Goal: Task Accomplishment & Management: Use online tool/utility

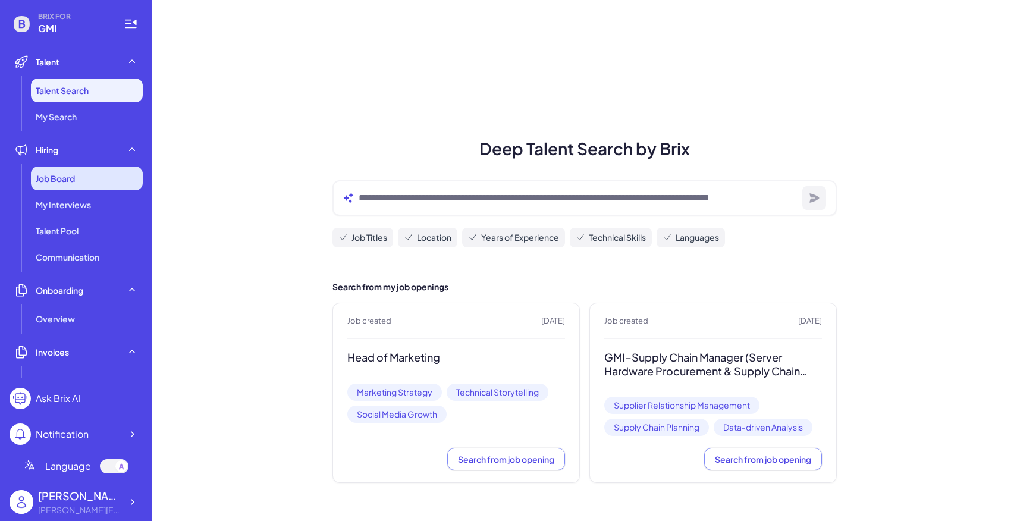
click at [59, 171] on div "Job Board" at bounding box center [87, 178] width 112 height 24
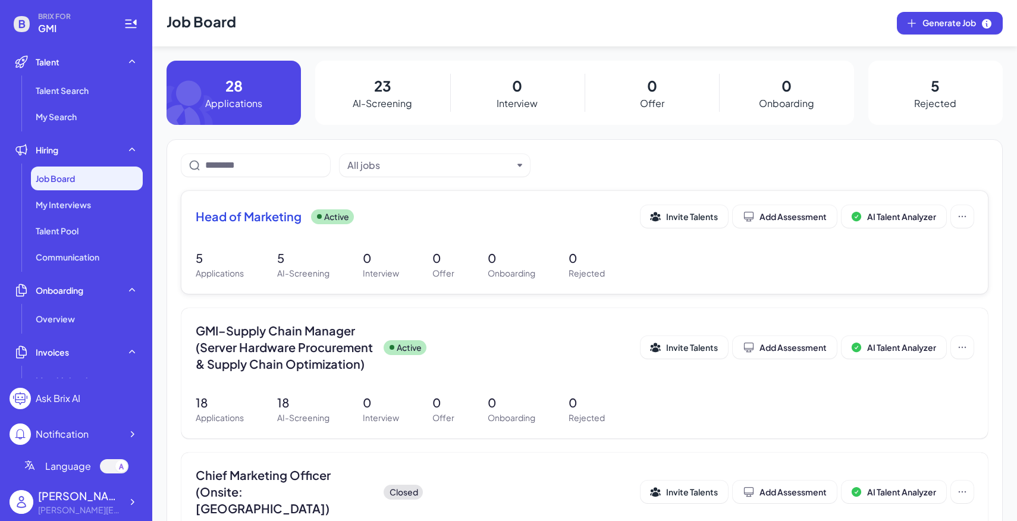
click at [382, 279] on div "Head of Marketing Active Invite Talents Add Assessment AI Talent Analyzer 5 App…" at bounding box center [584, 242] width 806 height 103
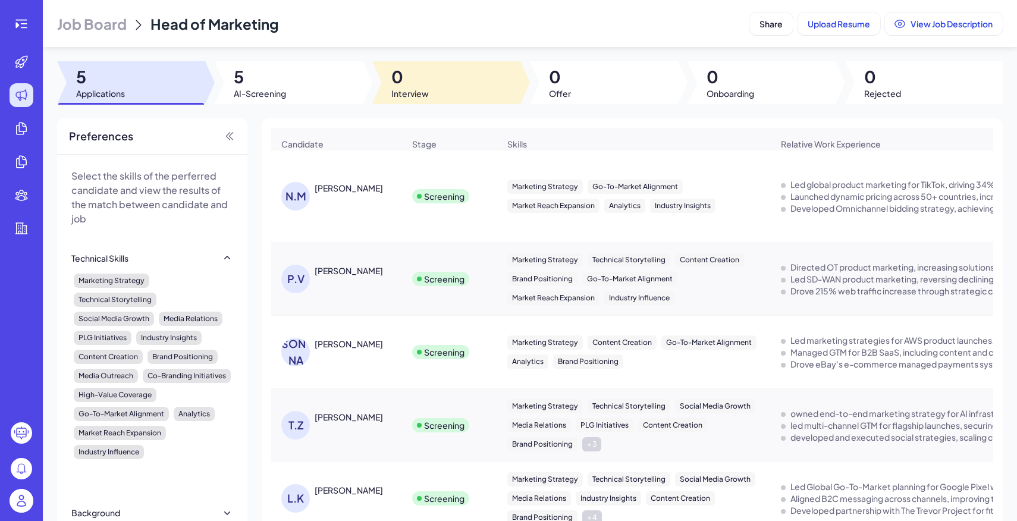
click at [339, 90] on div at bounding box center [289, 82] width 148 height 43
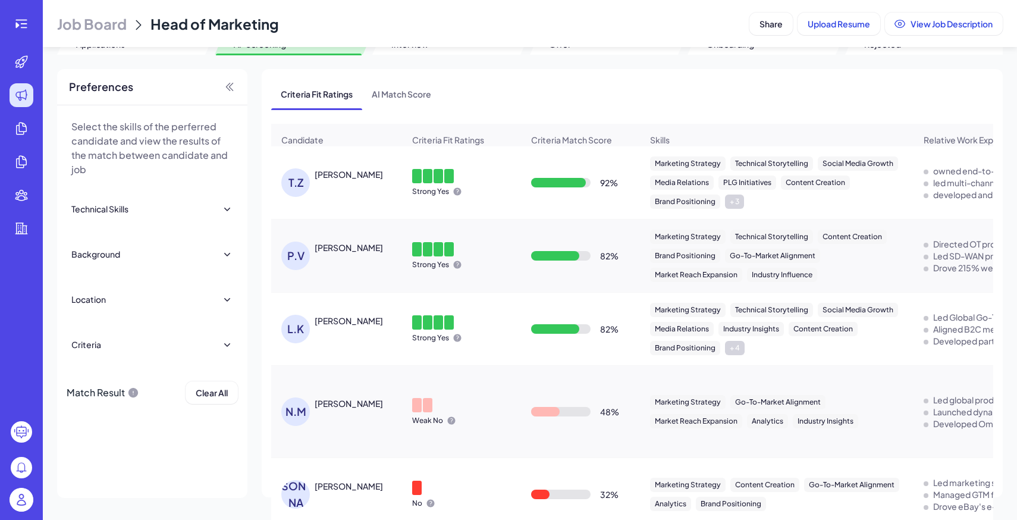
click at [18, 494] on img at bounding box center [22, 500] width 24 height 24
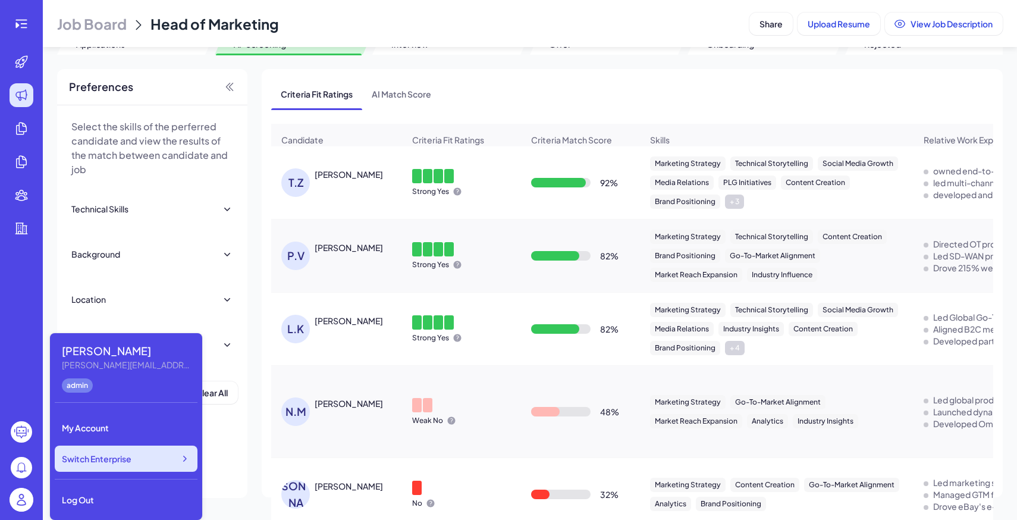
click at [124, 463] on span "Switch Enterprise" at bounding box center [97, 458] width 70 height 12
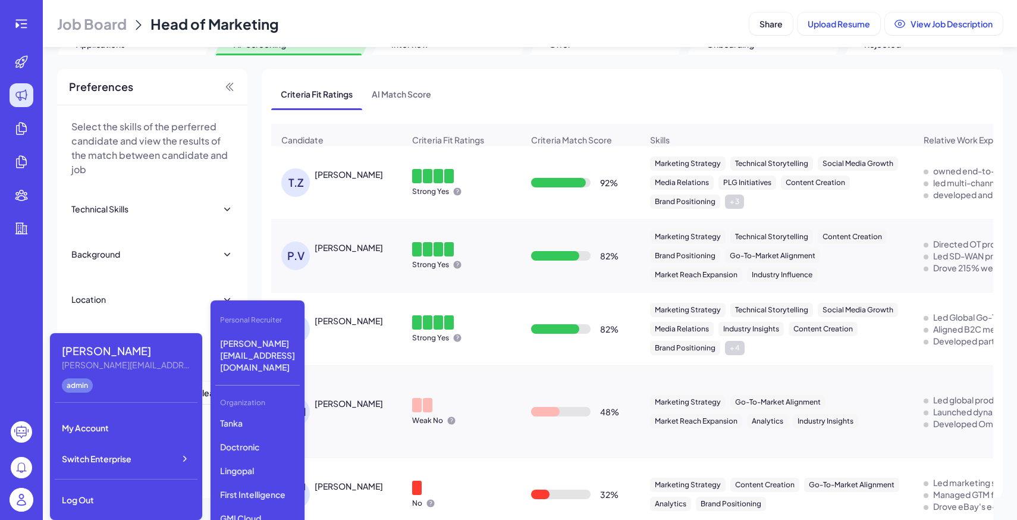
scroll to position [287, 0]
click at [255, 414] on p "Olive Partners Management" at bounding box center [257, 430] width 84 height 33
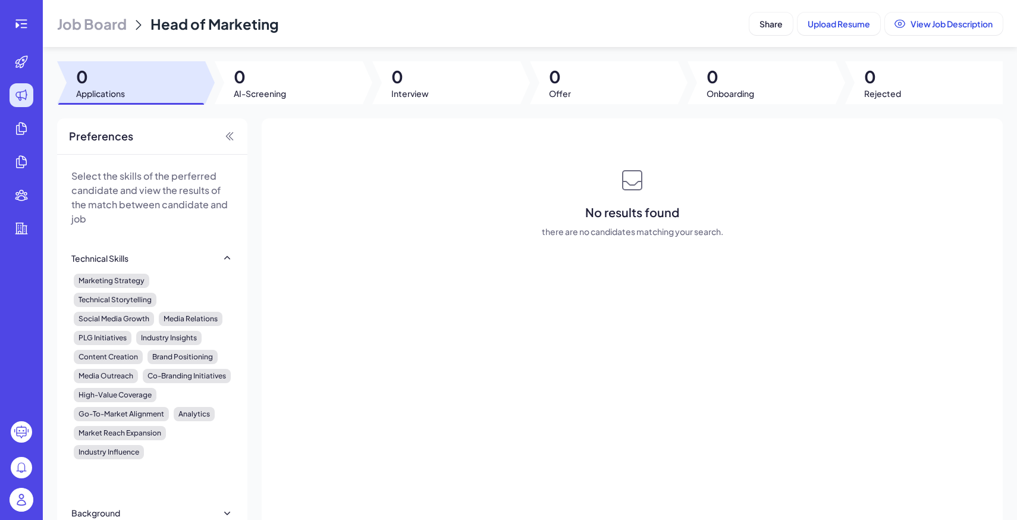
click at [115, 29] on span "Job Board" at bounding box center [92, 23] width 70 height 19
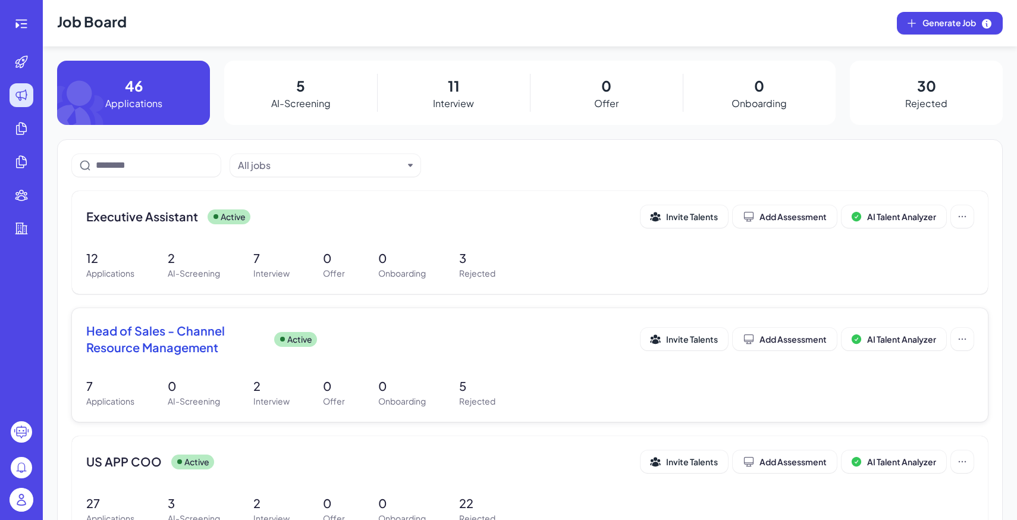
scroll to position [77, 0]
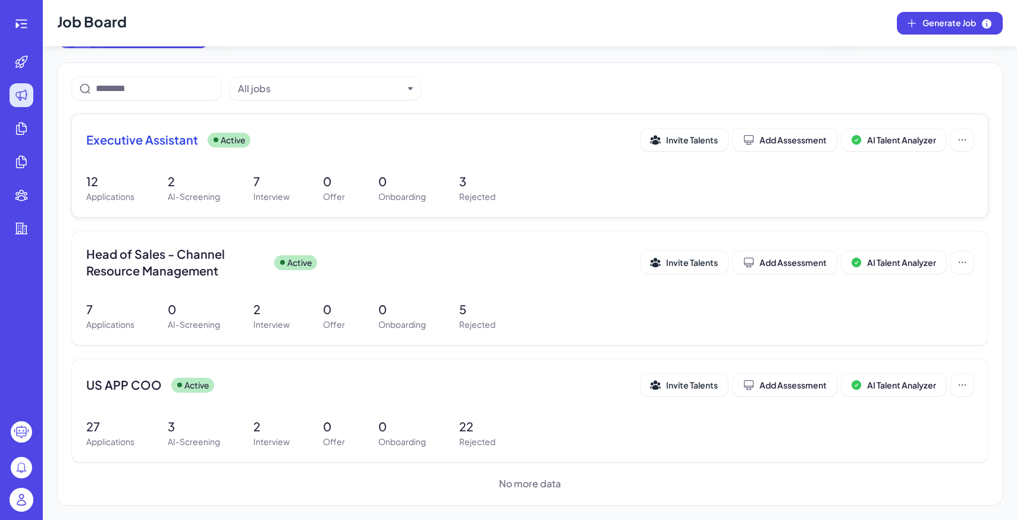
click at [389, 157] on div "Executive Assistant Active Invite Talents Add Assessment AI Talent Analyzer" at bounding box center [529, 143] width 887 height 30
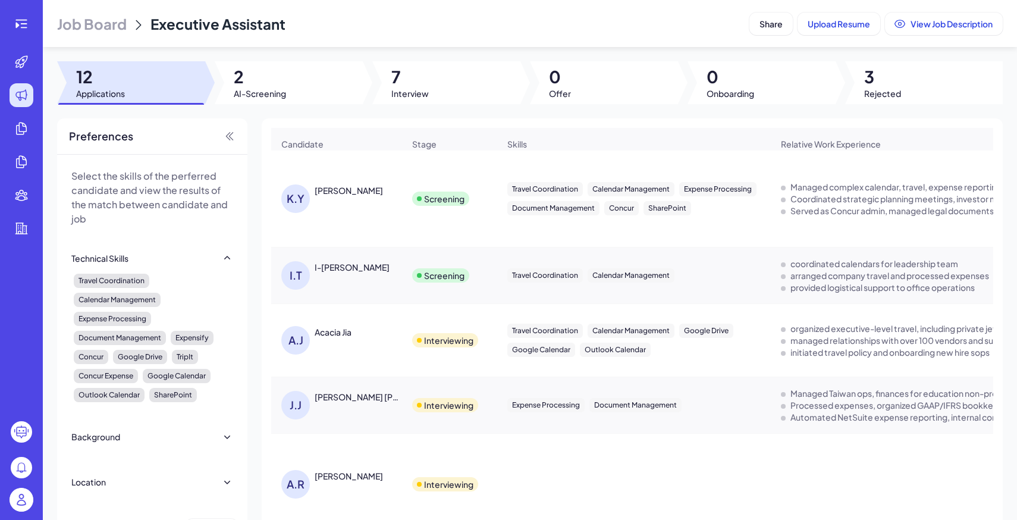
click at [73, 18] on span "Job Board" at bounding box center [92, 23] width 70 height 19
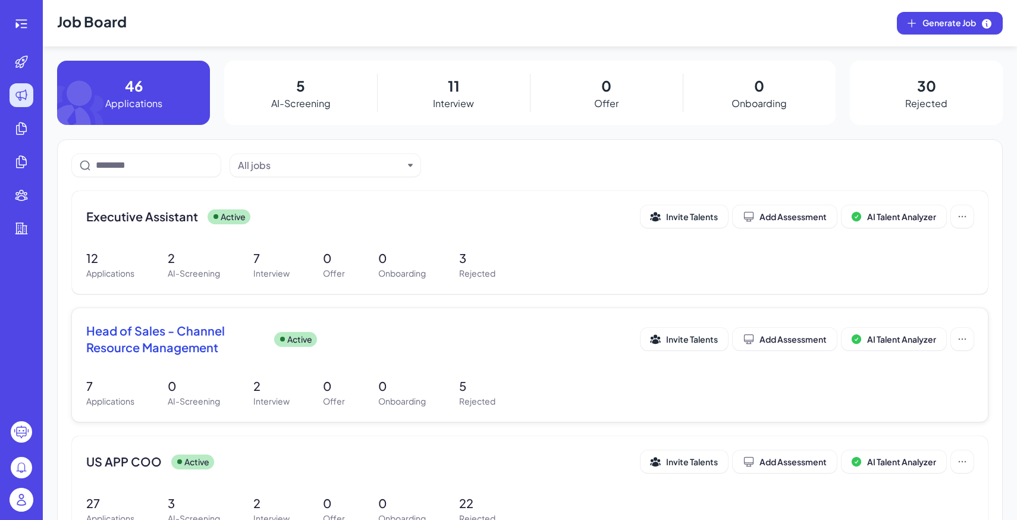
scroll to position [77, 0]
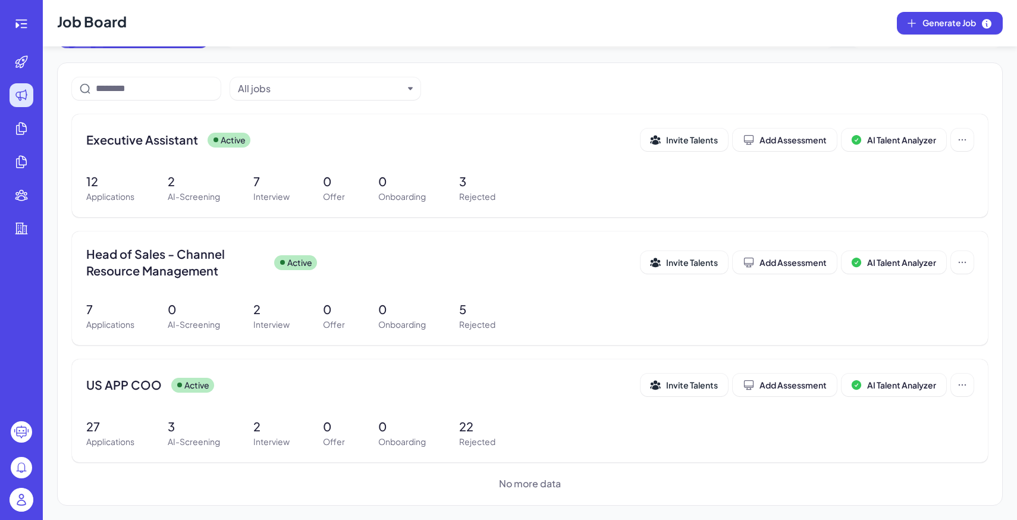
click at [15, 516] on div at bounding box center [21, 501] width 38 height 37
click at [23, 502] on img at bounding box center [22, 500] width 24 height 24
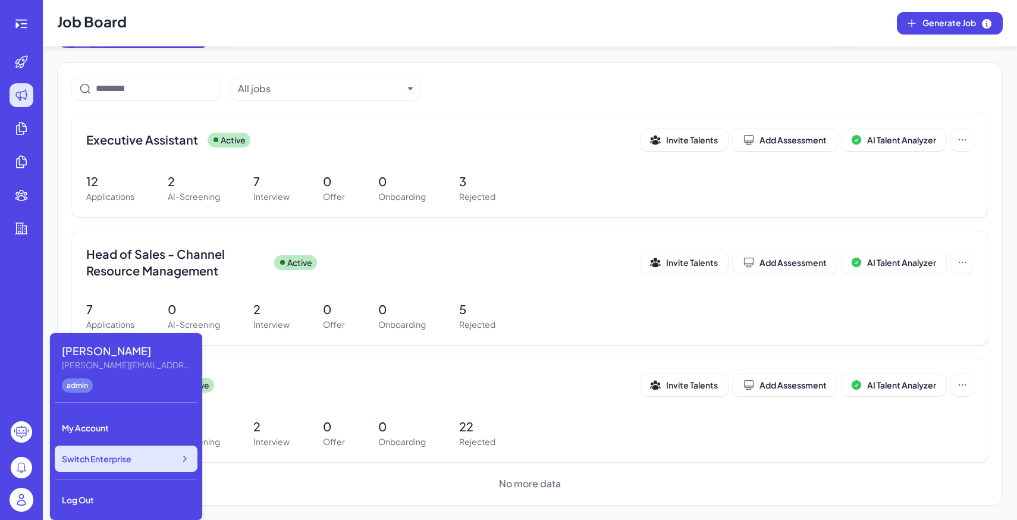
click at [135, 462] on div "Switch Enterprise" at bounding box center [126, 458] width 143 height 26
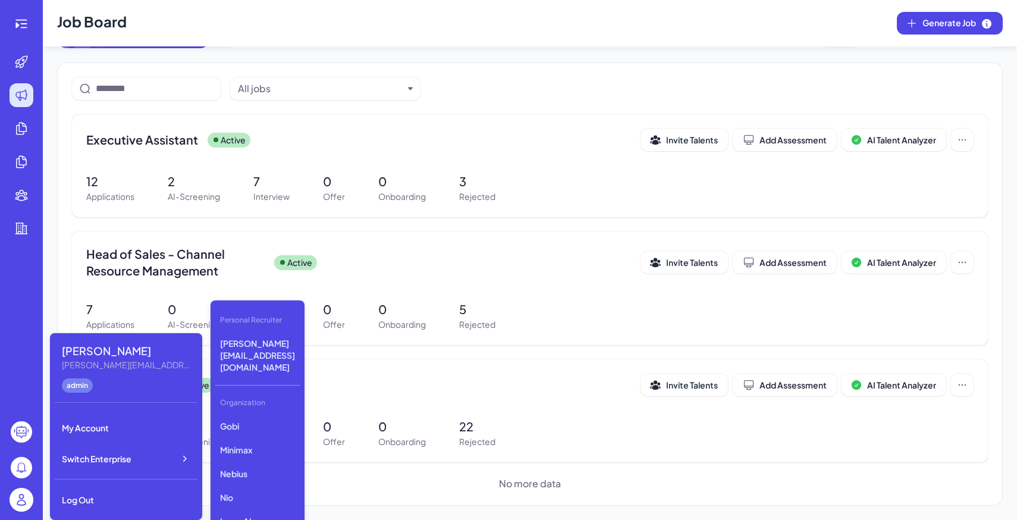
scroll to position [342, 0]
click at [259, 513] on p "GMI" at bounding box center [257, 523] width 84 height 21
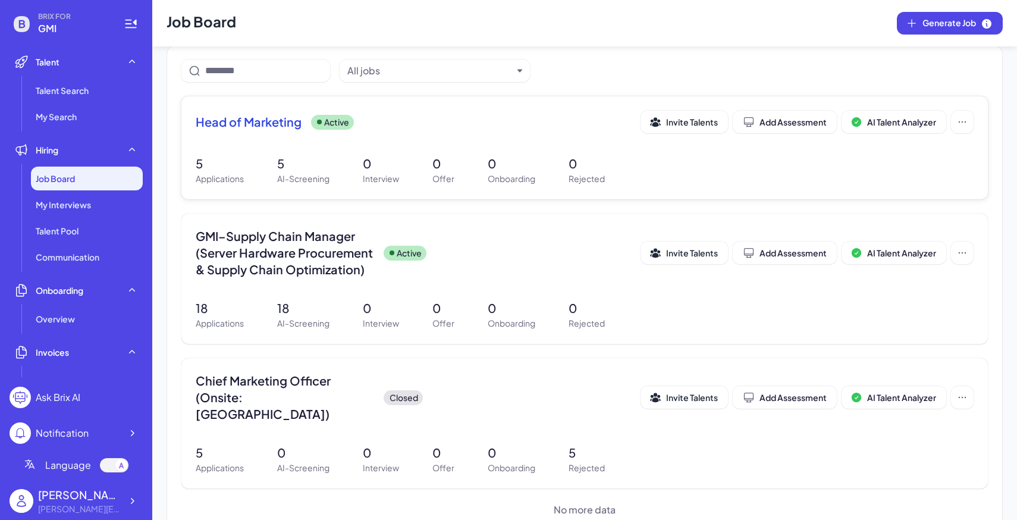
scroll to position [104, 0]
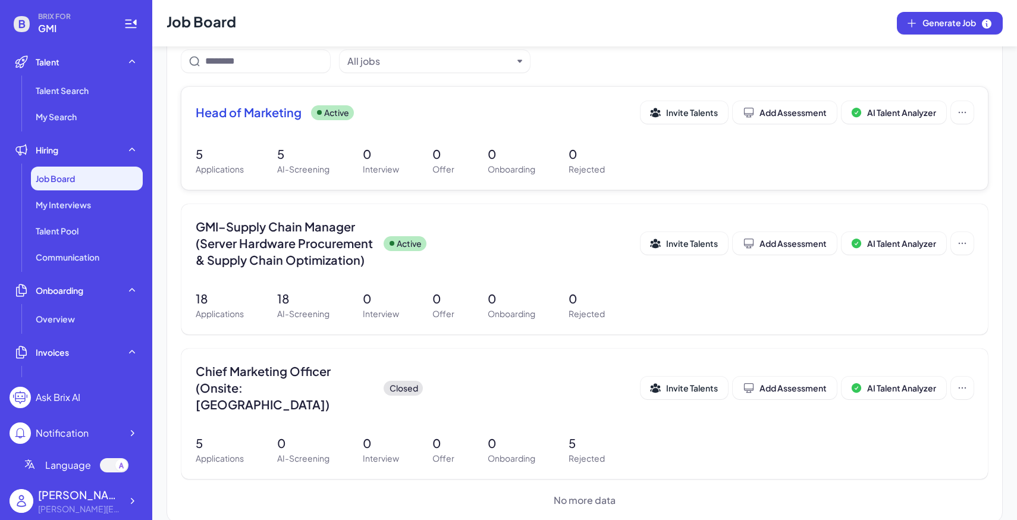
click at [381, 94] on div "Head of Marketing Active Invite Talents Add Assessment AI Talent Analyzer 5 App…" at bounding box center [584, 138] width 806 height 103
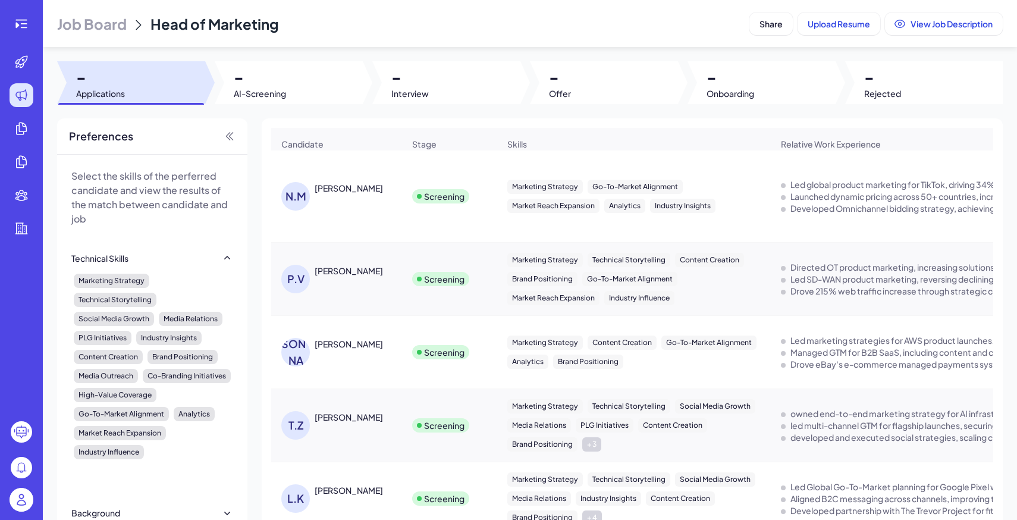
click at [272, 58] on div "Job Board Head of Marketing Share Upload Resume View Job Description - Applicat…" at bounding box center [530, 260] width 974 height 520
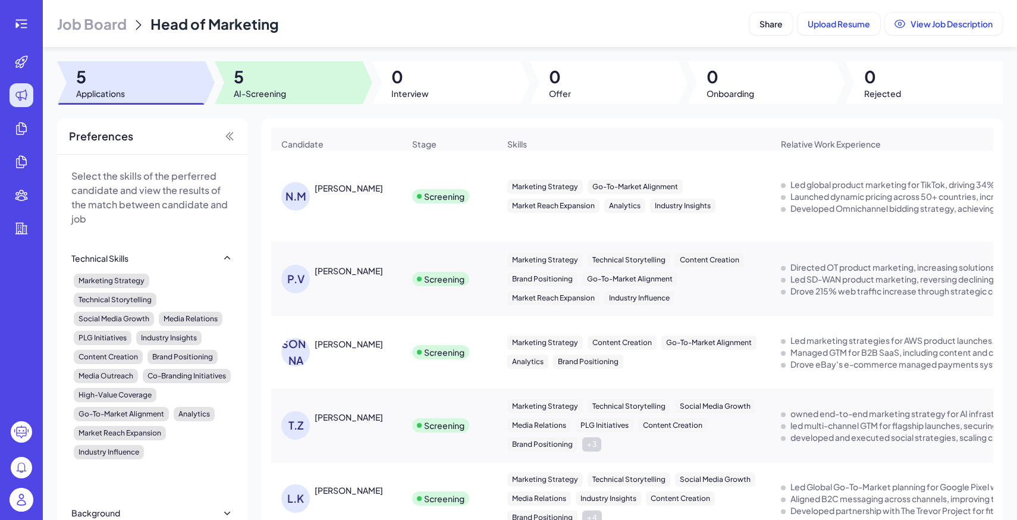
click at [294, 92] on div at bounding box center [289, 82] width 148 height 43
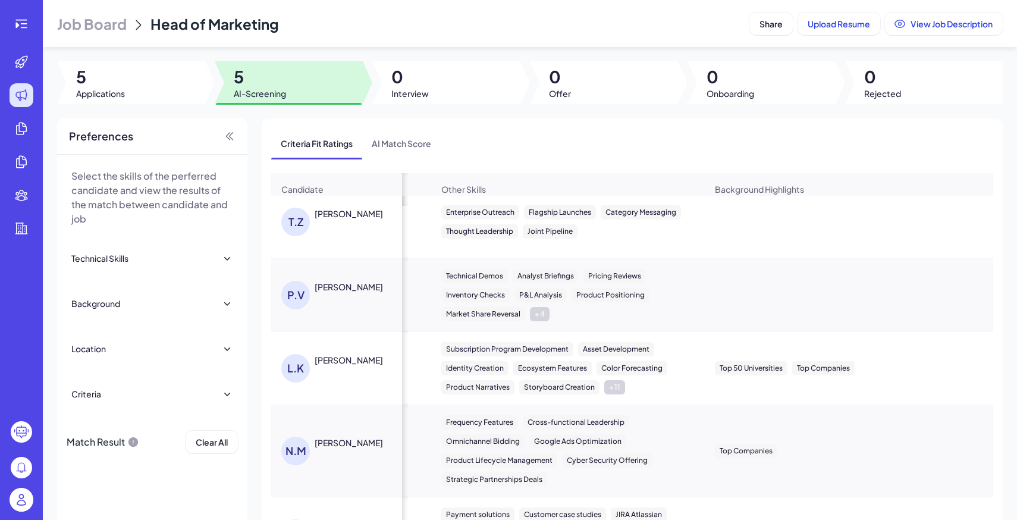
scroll to position [0, 1074]
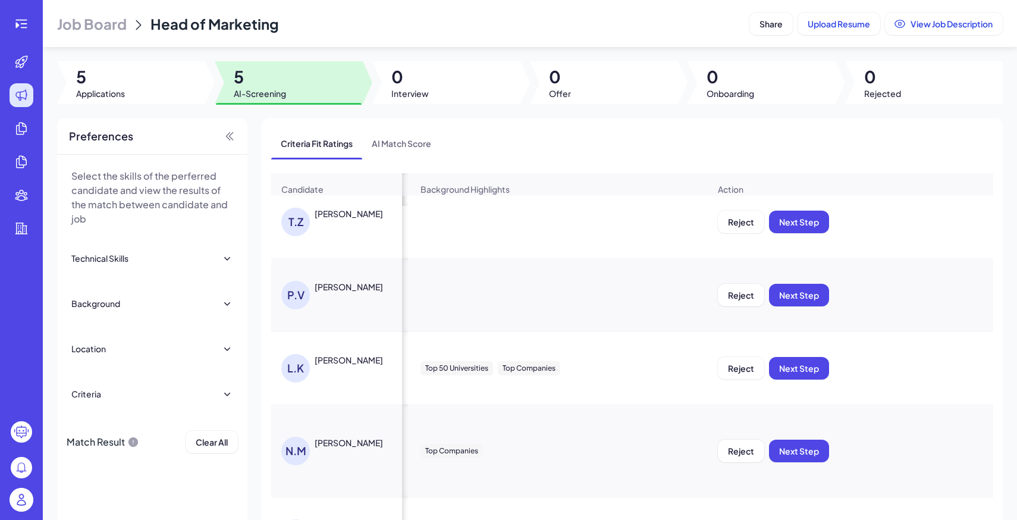
click at [837, 455] on div "Reject Next Step" at bounding box center [868, 451] width 320 height 42
click at [804, 451] on span "Next Step" at bounding box center [799, 450] width 40 height 11
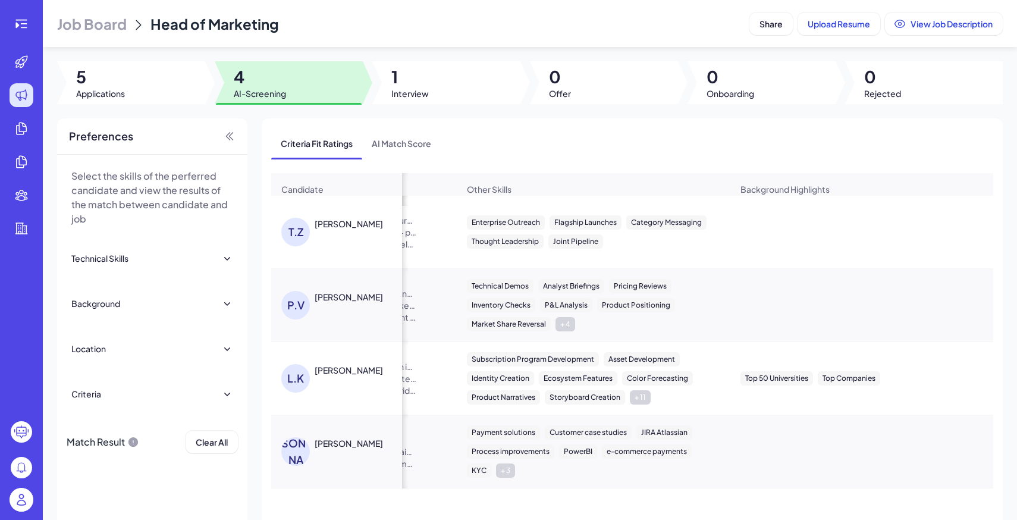
scroll to position [0, 1110]
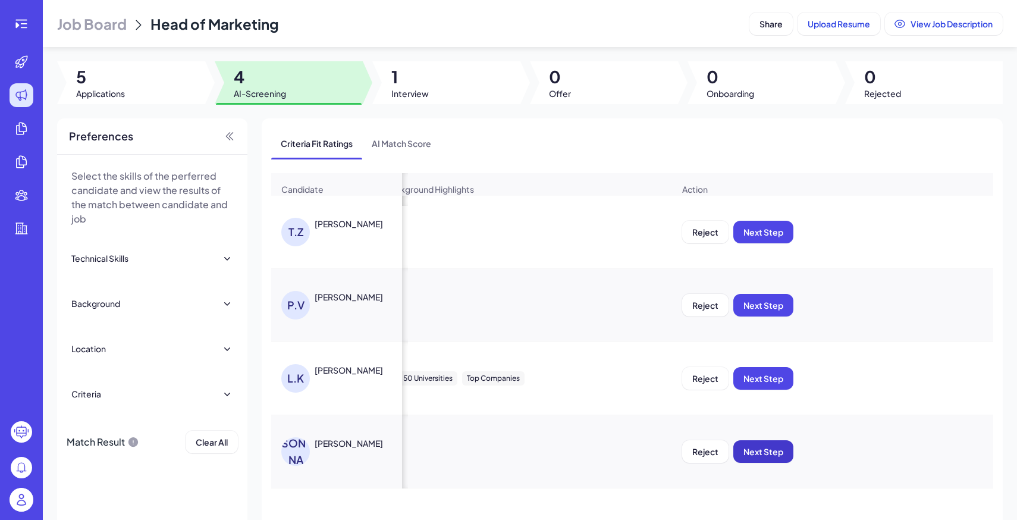
click at [789, 454] on button "Next Step" at bounding box center [763, 451] width 60 height 23
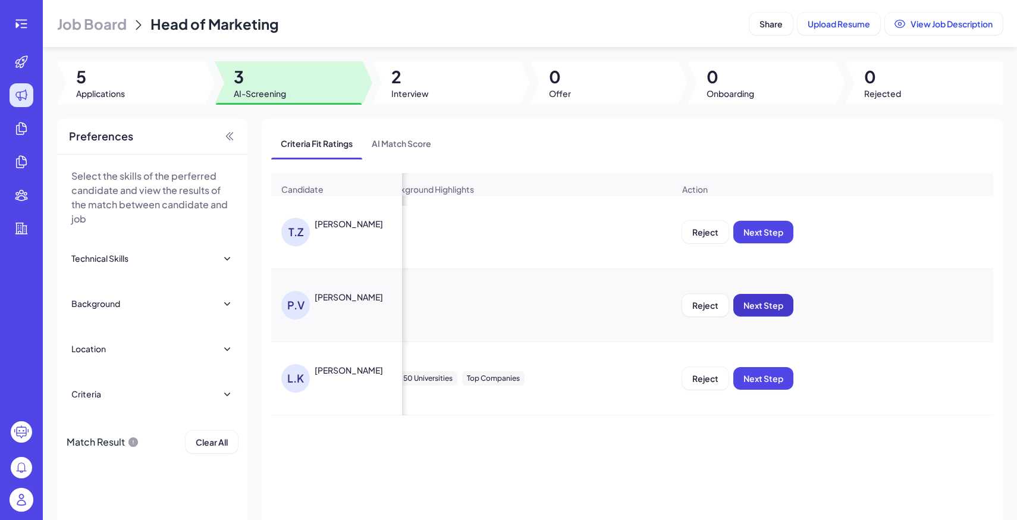
click at [769, 310] on span "Next Step" at bounding box center [763, 305] width 40 height 11
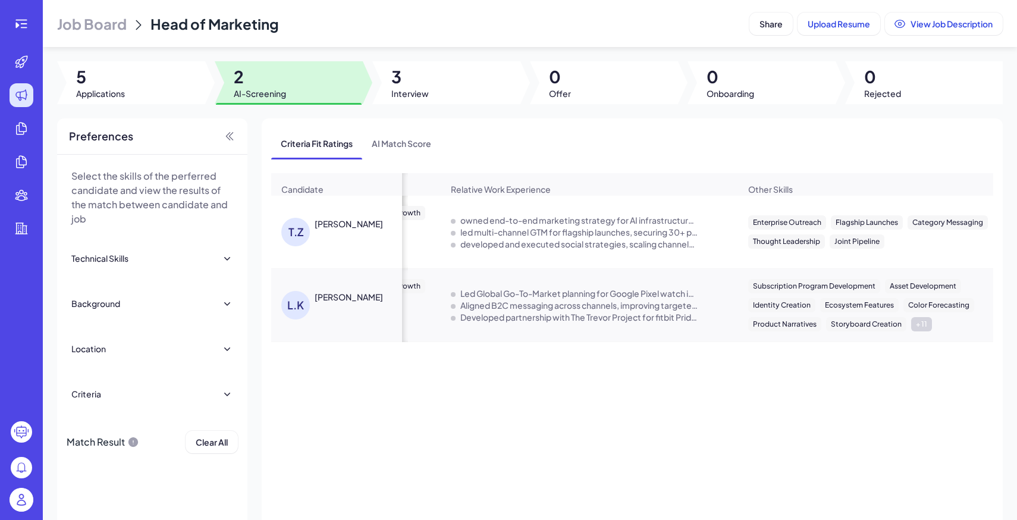
scroll to position [0, 0]
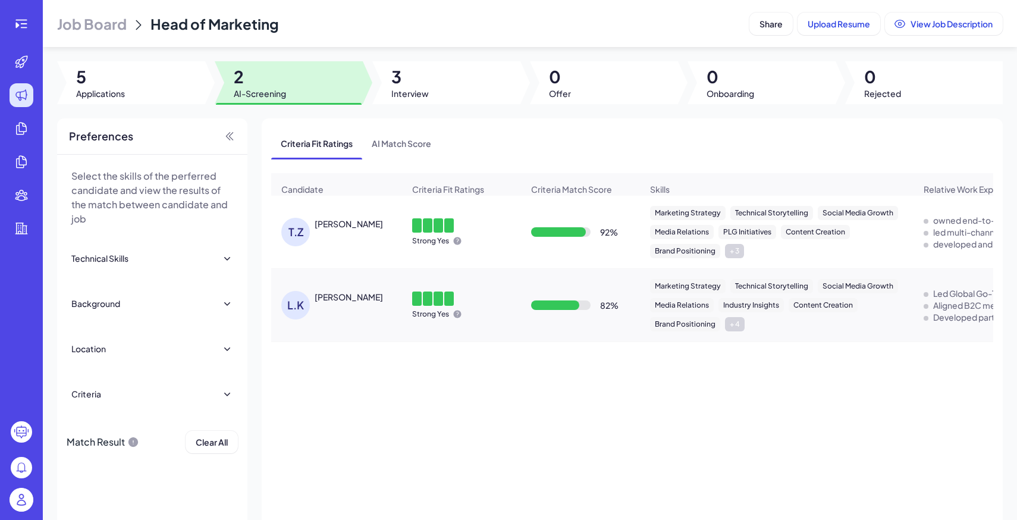
click at [160, 67] on div at bounding box center [131, 82] width 148 height 43
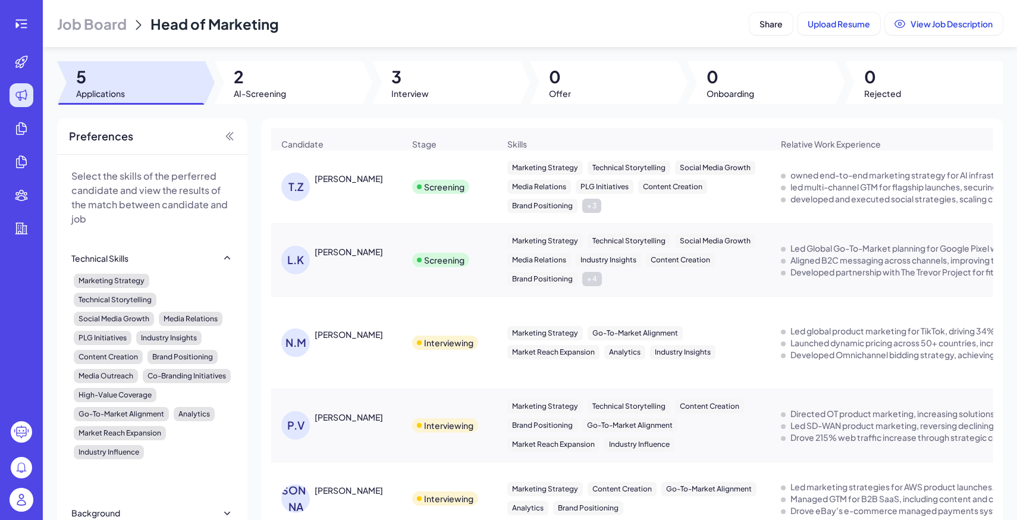
click at [392, 81] on span "3" at bounding box center [409, 76] width 37 height 21
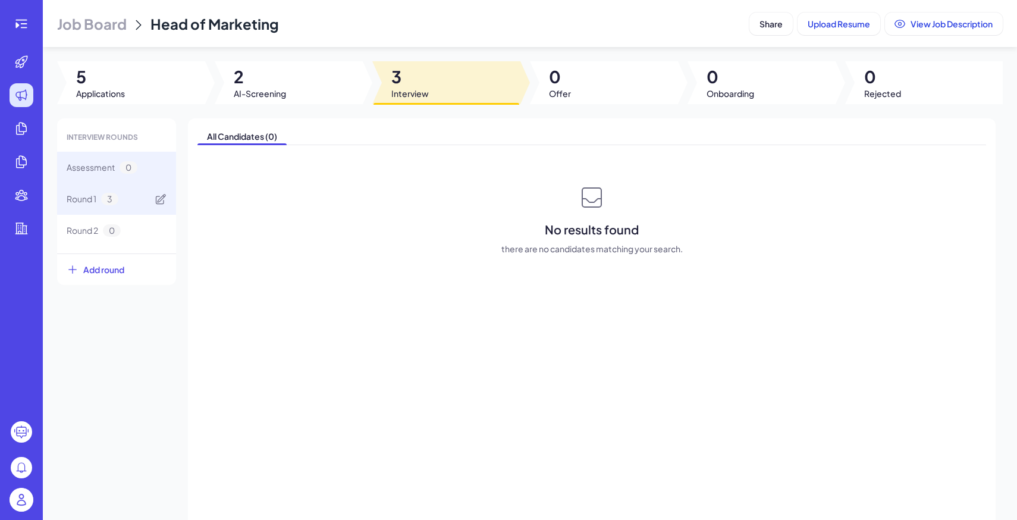
click at [127, 200] on div "Round 1 3" at bounding box center [116, 199] width 119 height 32
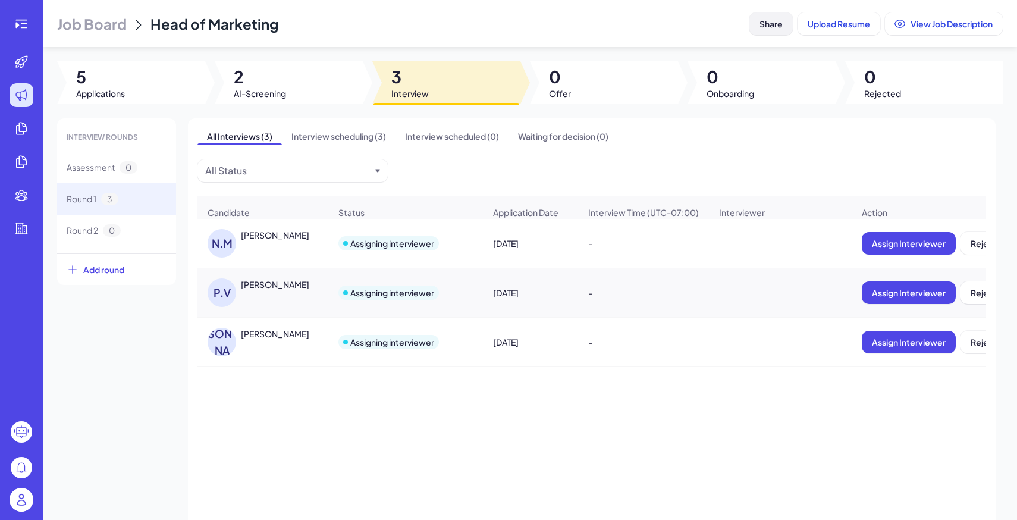
click at [775, 33] on button "Share" at bounding box center [770, 23] width 43 height 23
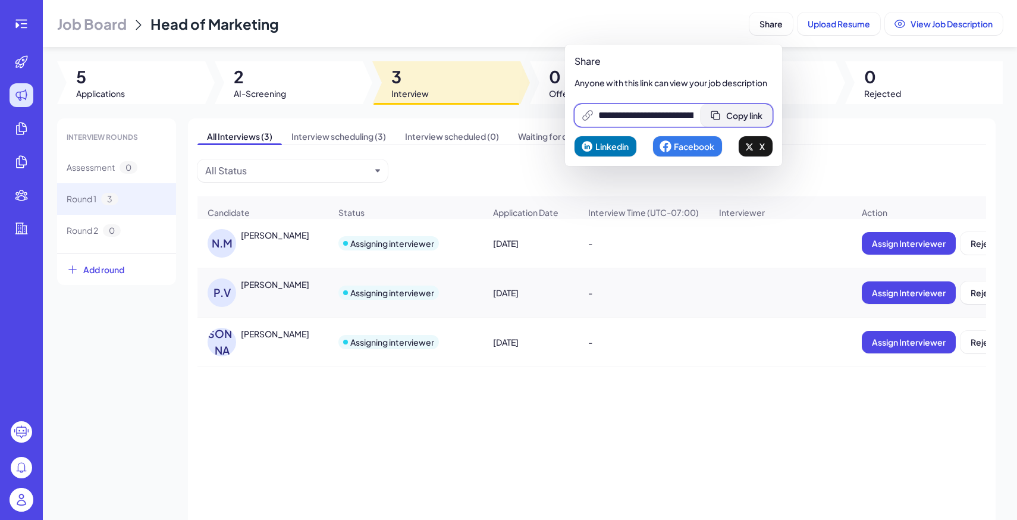
click at [750, 108] on button "Copy link" at bounding box center [736, 115] width 72 height 23
